Goal: Check status: Check status

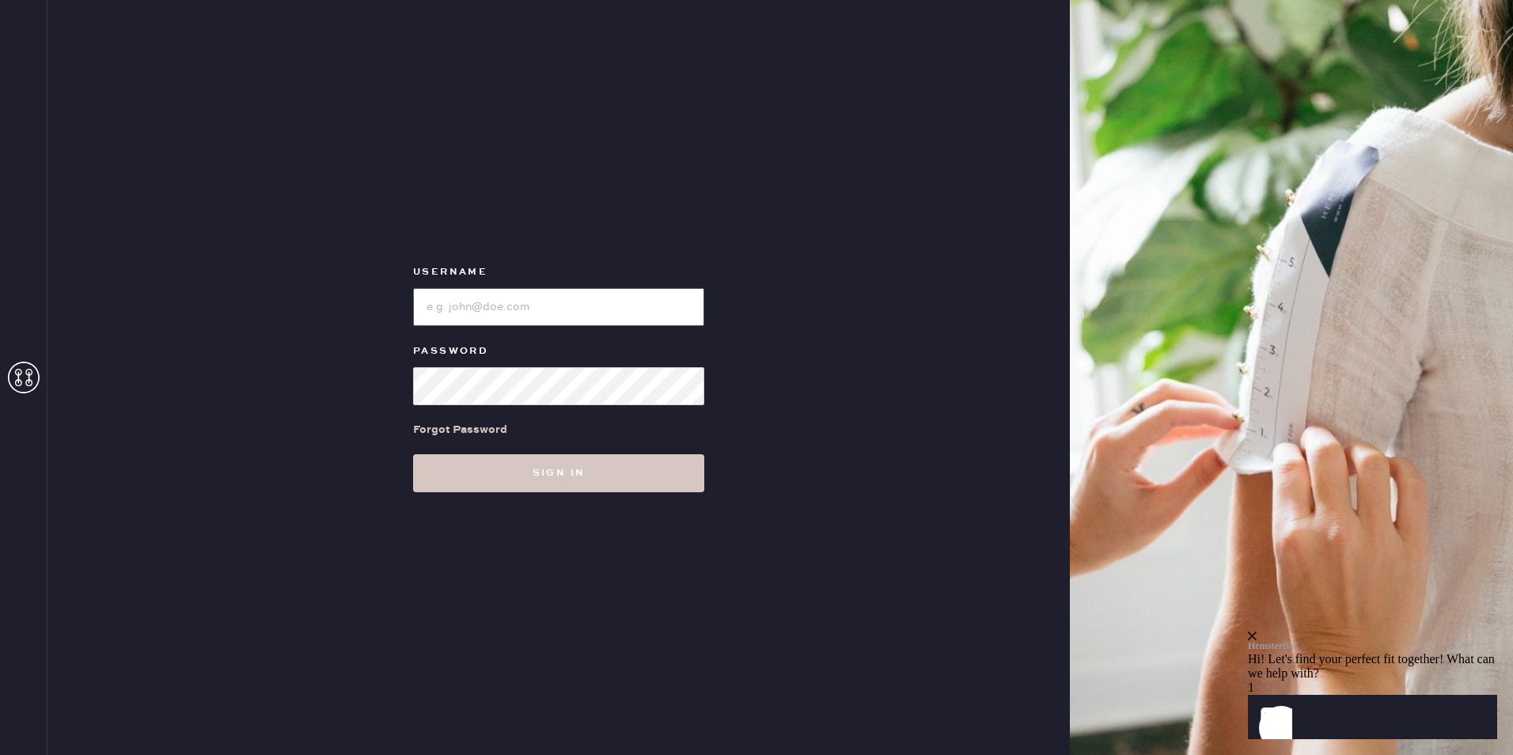
click at [612, 308] on input "loginName" at bounding box center [558, 307] width 291 height 38
type input "bloomiesseattle"
click at [413, 454] on button "Sign in" at bounding box center [558, 473] width 291 height 38
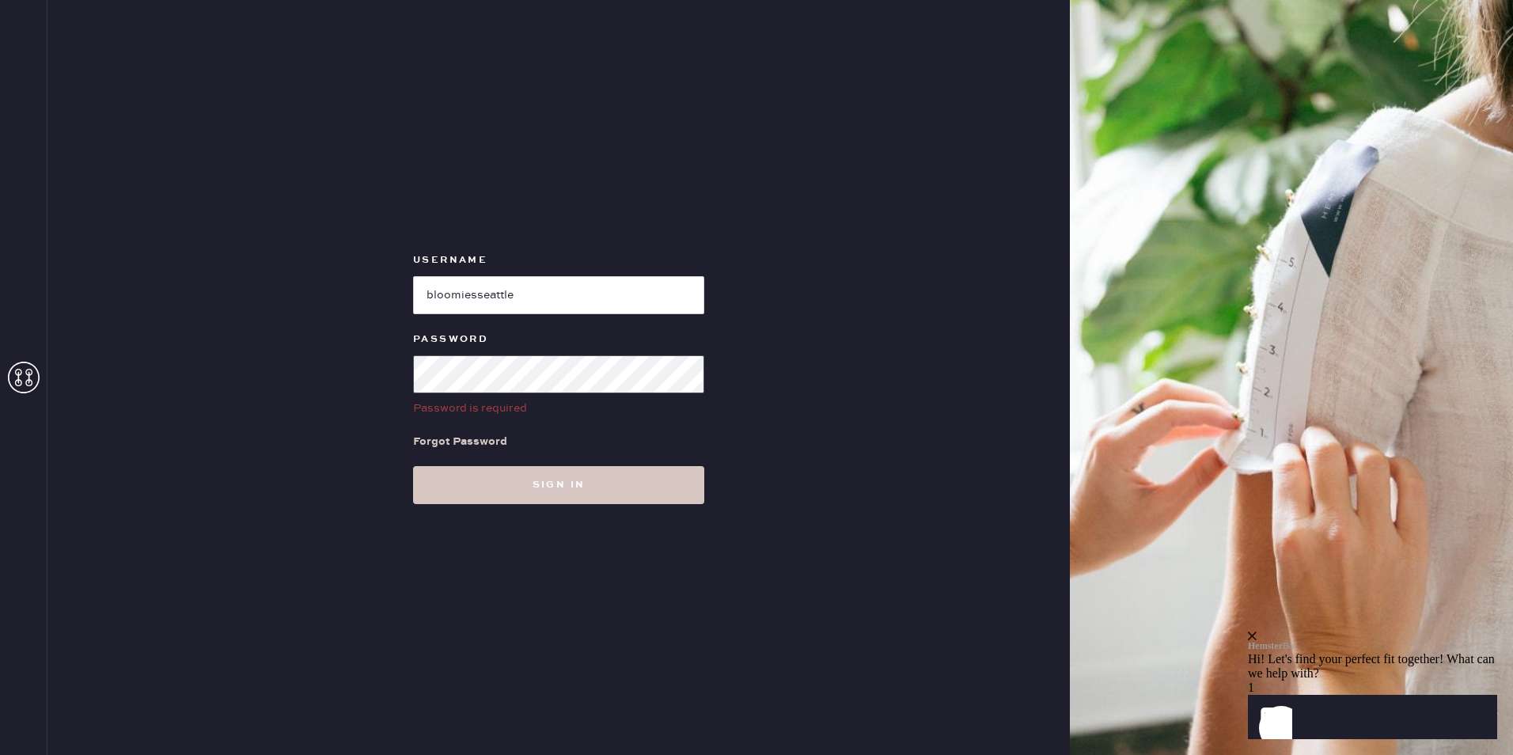
click at [413, 466] on button "Sign in" at bounding box center [558, 485] width 291 height 38
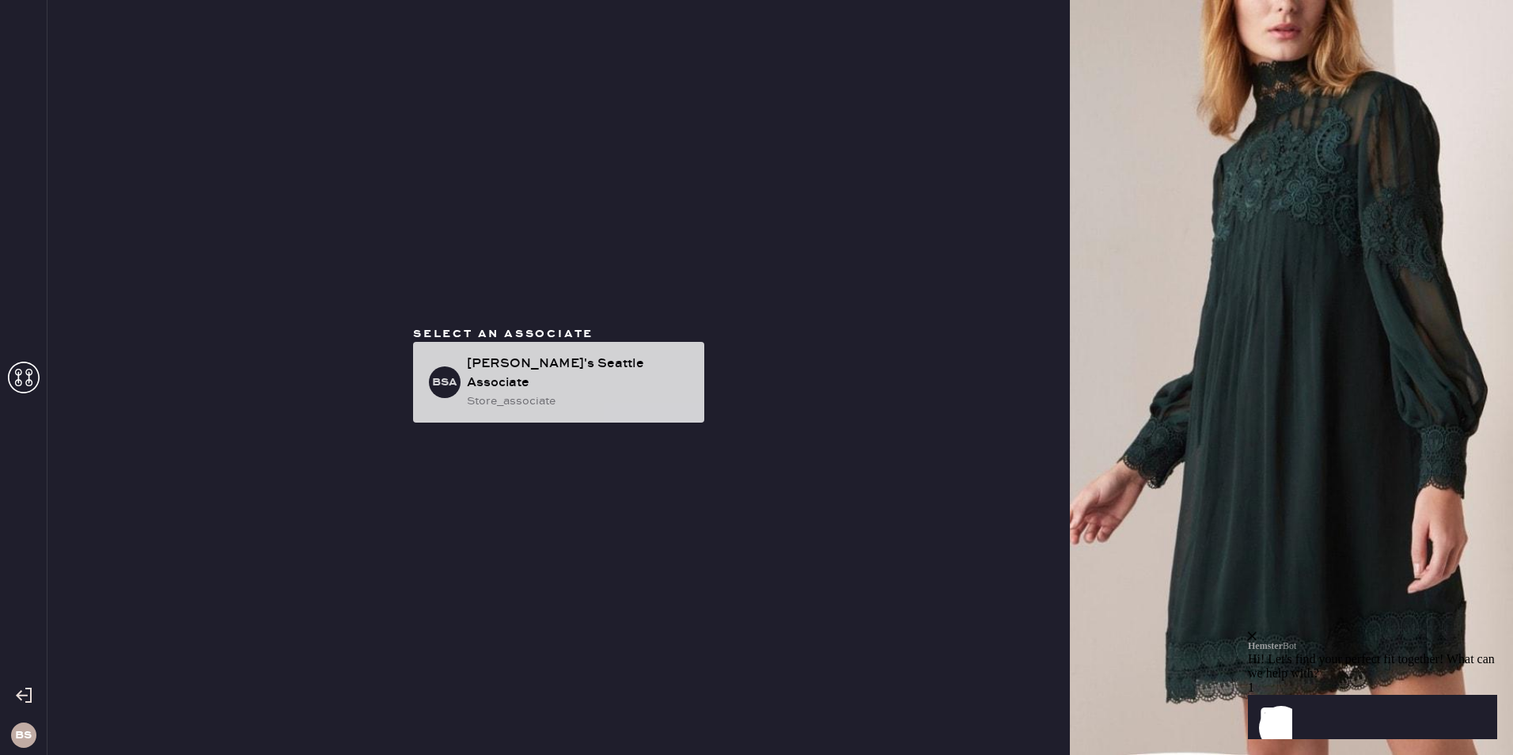
click at [547, 370] on div "[PERSON_NAME]'s Seattle Associate" at bounding box center [579, 373] width 225 height 38
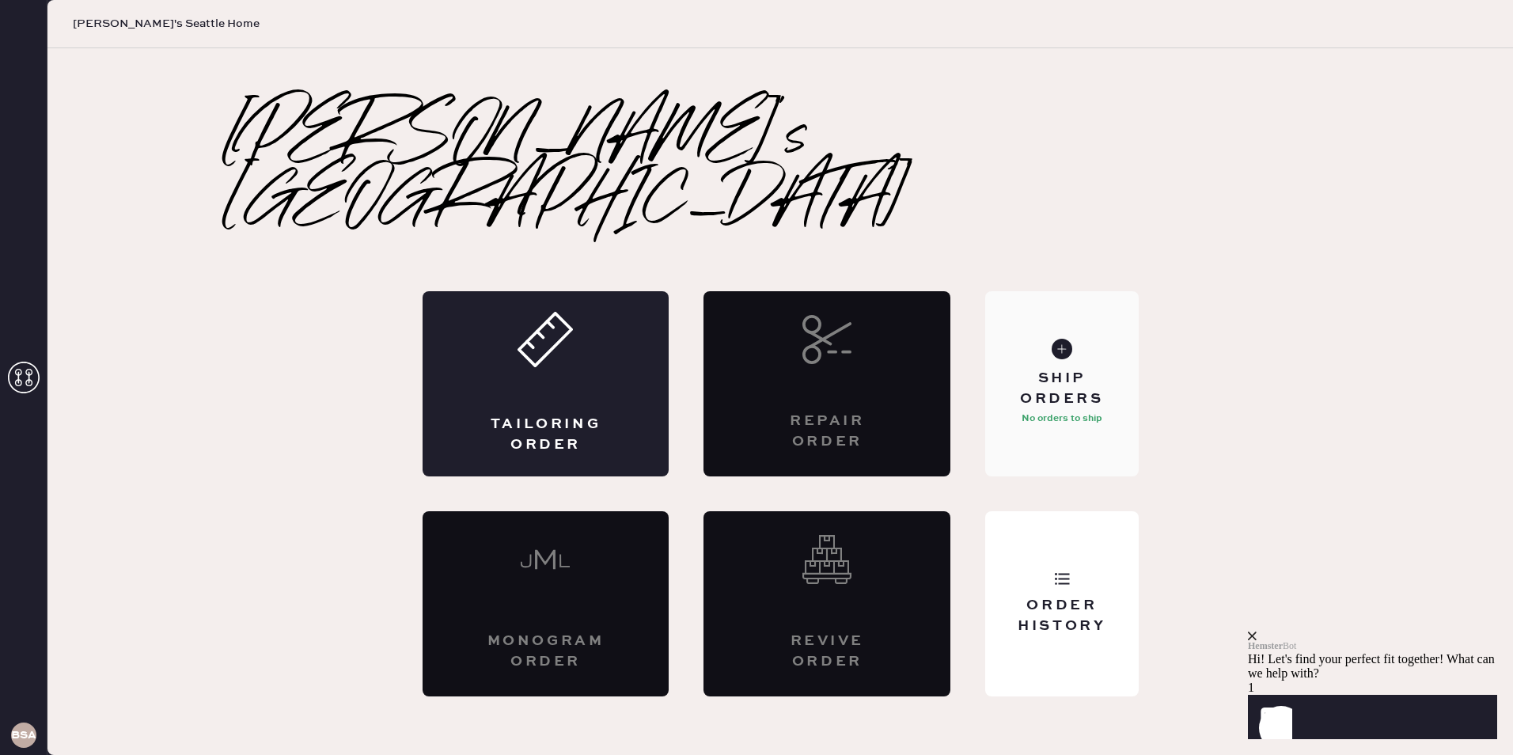
click at [1060, 401] on div "Ship Orders No orders to ship" at bounding box center [1061, 383] width 153 height 185
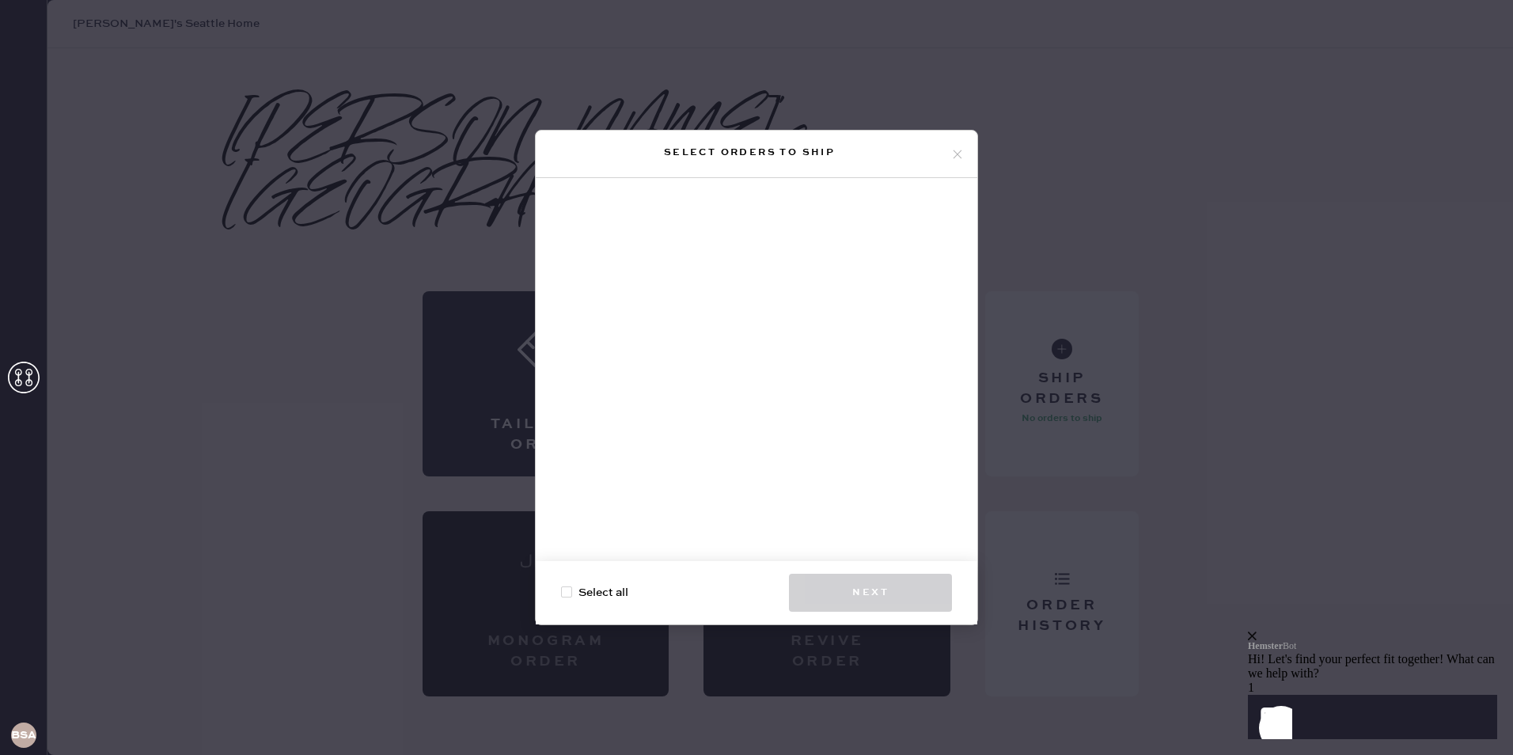
click at [959, 150] on icon at bounding box center [957, 154] width 14 height 14
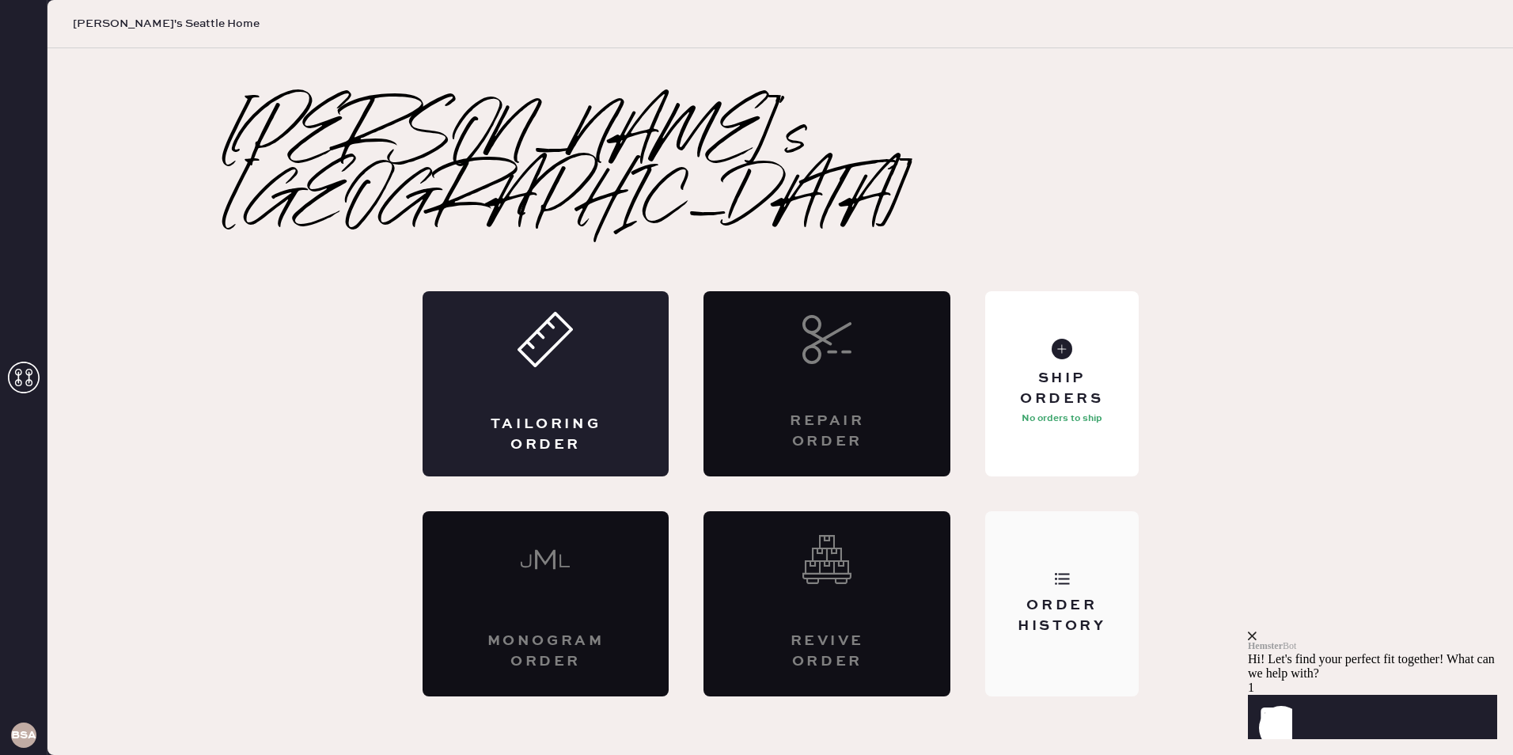
click at [1090, 596] on div "Order History" at bounding box center [1061, 616] width 127 height 40
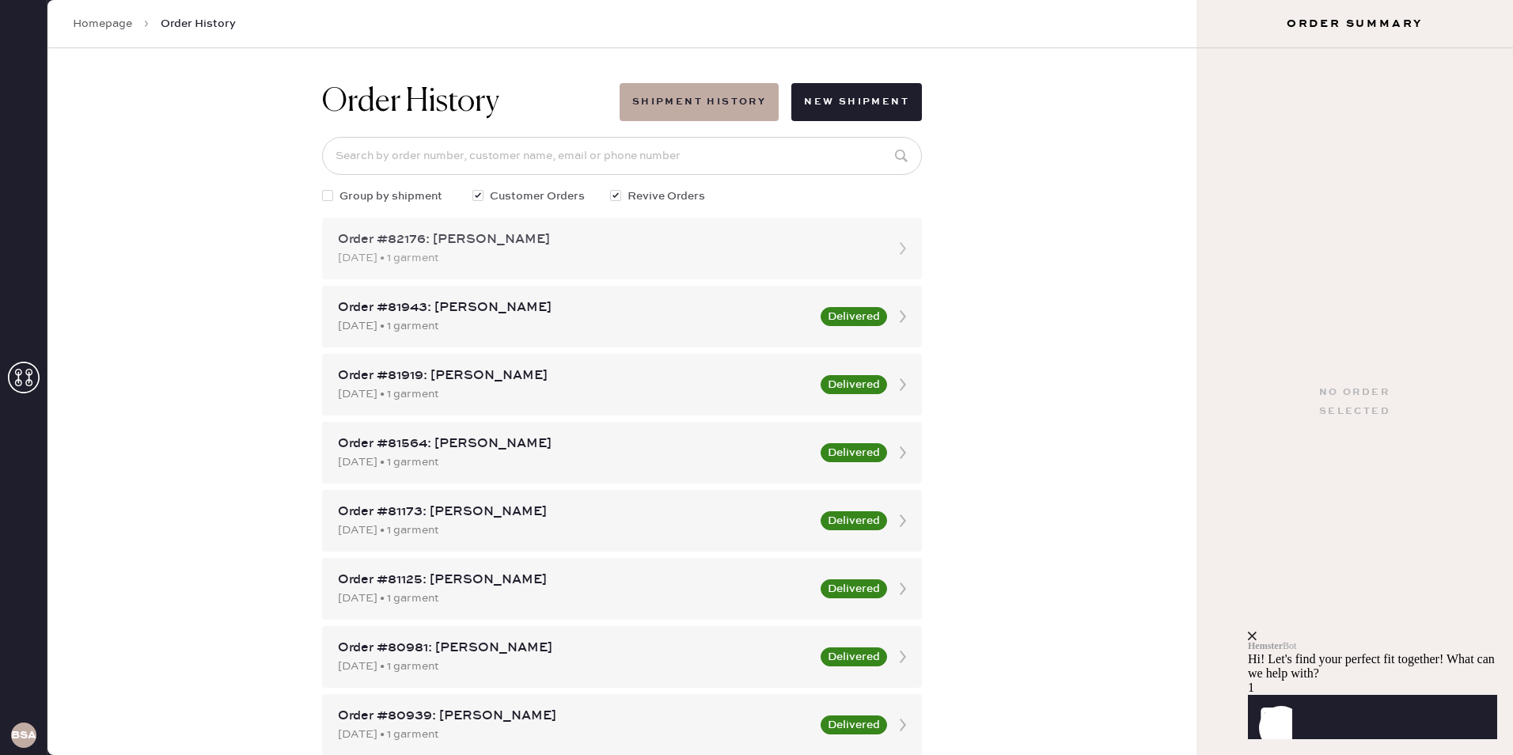
click at [733, 259] on div "[DATE] • 1 garment" at bounding box center [608, 257] width 540 height 17
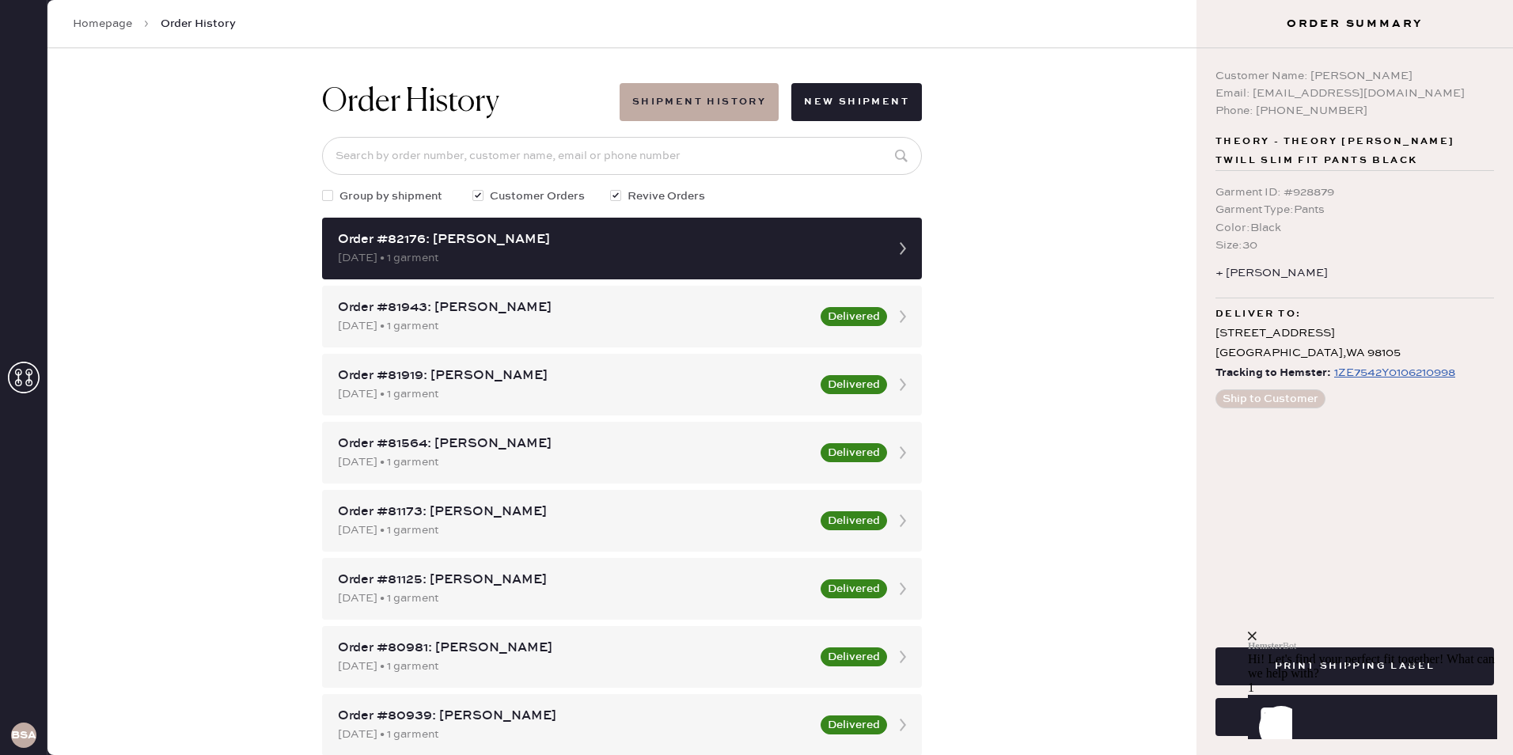
click at [1367, 319] on div "Deliver to:" at bounding box center [1354, 314] width 278 height 19
click at [1256, 631] on icon "close" at bounding box center [1252, 635] width 9 height 9
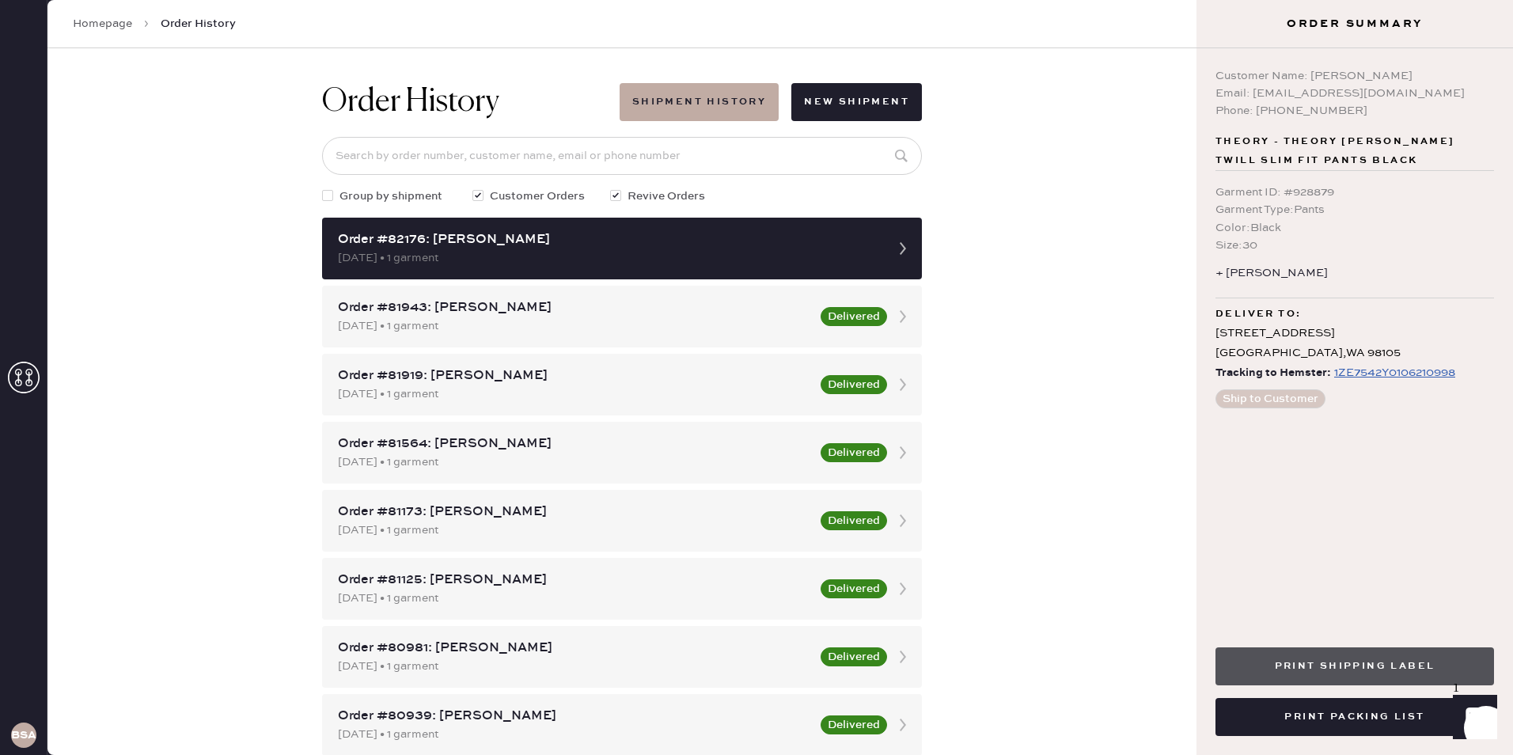
click at [1366, 674] on button "Print Shipping Label" at bounding box center [1354, 666] width 278 height 38
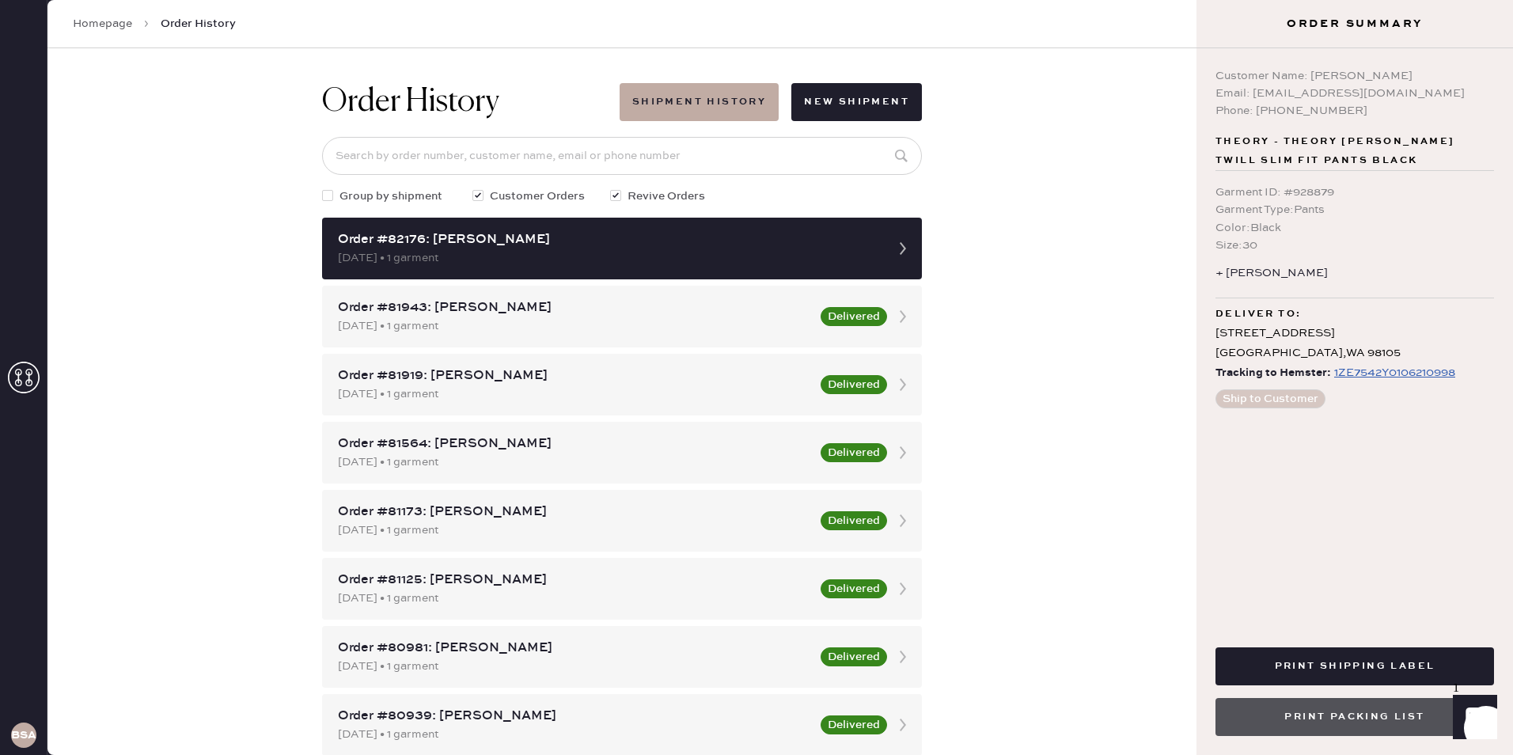
click at [1328, 709] on button "Print Packing List" at bounding box center [1354, 717] width 278 height 38
